Goal: Find contact information: Find contact information

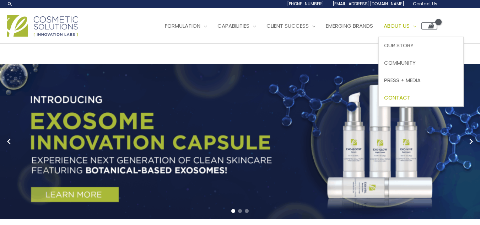
click at [411, 96] on span "Contact" at bounding box center [397, 97] width 26 height 7
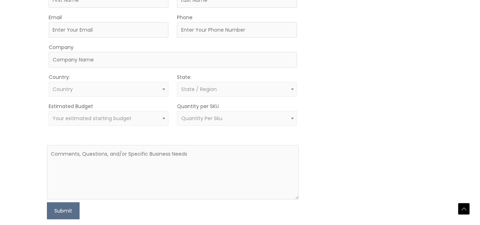
scroll to position [232, 0]
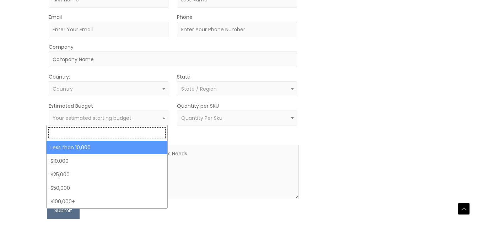
click at [160, 115] on span at bounding box center [164, 117] width 9 height 9
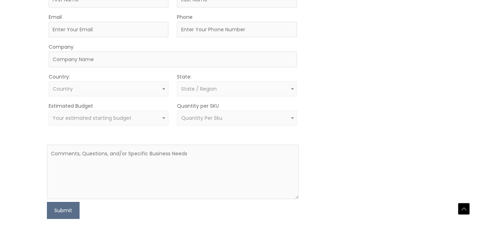
click at [160, 115] on span at bounding box center [164, 117] width 9 height 9
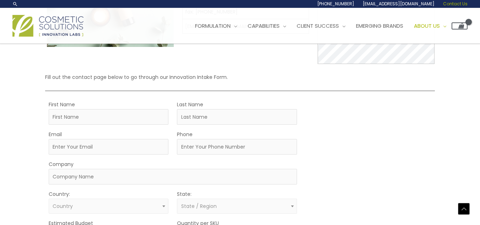
scroll to position [114, 0]
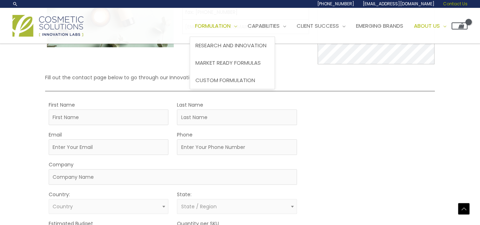
click at [231, 24] on span "Formulation" at bounding box center [213, 25] width 36 height 7
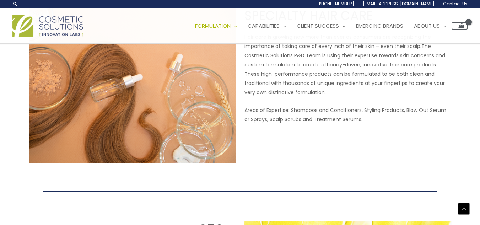
scroll to position [965, 0]
